Goal: Task Accomplishment & Management: Manage account settings

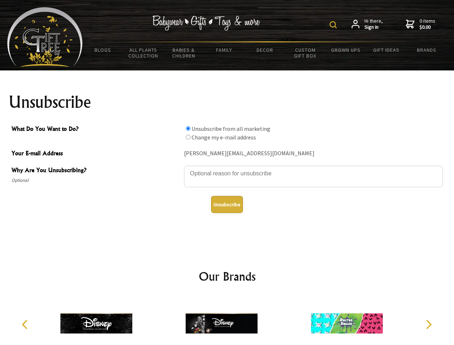
click at [334, 25] on img at bounding box center [333, 24] width 7 height 7
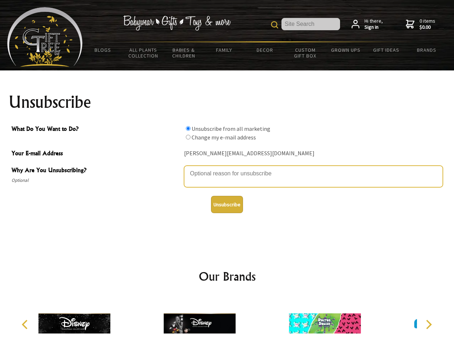
click at [227, 168] on textarea "Why Are You Unsubscribing?" at bounding box center [313, 177] width 259 height 22
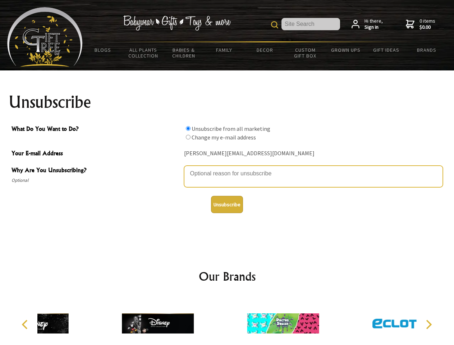
click at [188, 128] on input "What Do You Want to Do?" at bounding box center [188, 128] width 5 height 5
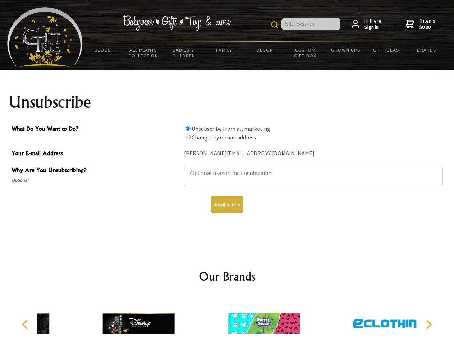
click at [188, 137] on input "What Do You Want to Do?" at bounding box center [188, 137] width 5 height 5
radio input "true"
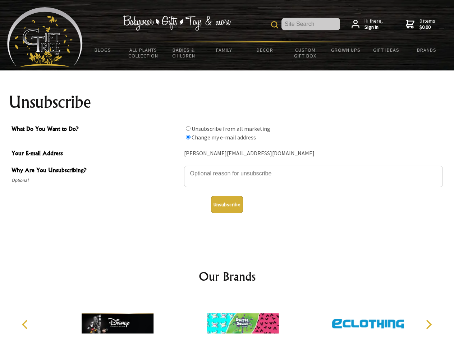
click at [227, 205] on button "Unsubscribe" at bounding box center [227, 204] width 32 height 17
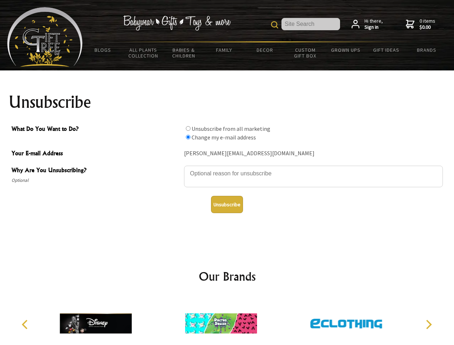
click at [26, 325] on icon "Previous" at bounding box center [25, 324] width 9 height 9
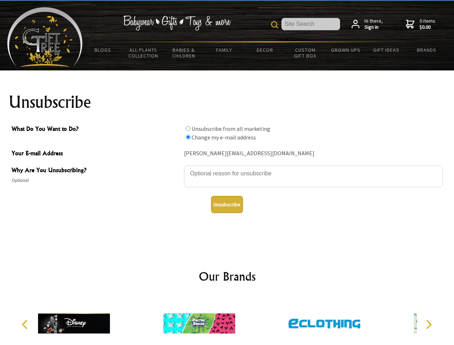
click at [429, 325] on icon "Next" at bounding box center [428, 324] width 9 height 9
